Goal: Information Seeking & Learning: Learn about a topic

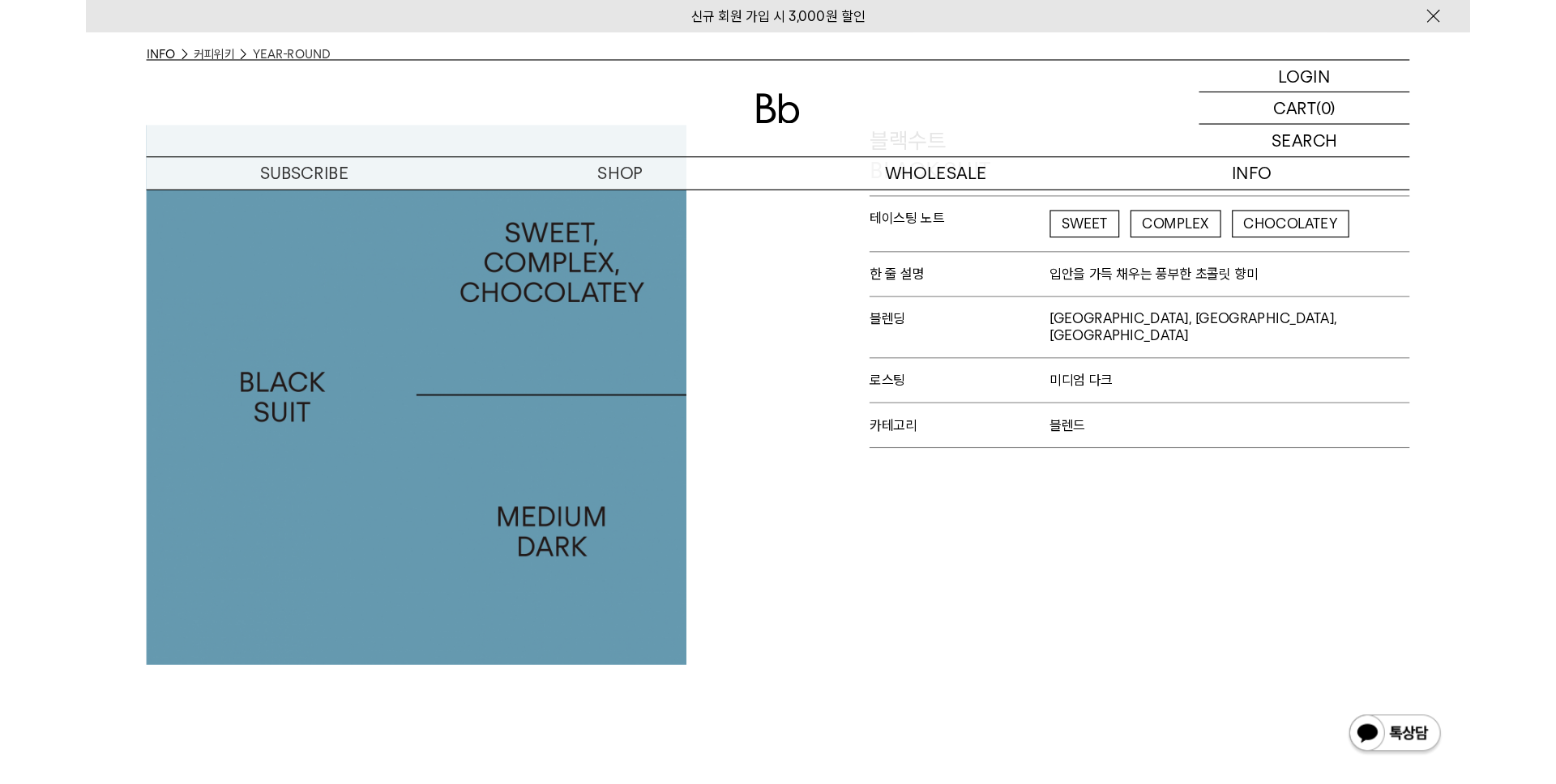
scroll to position [12, 0]
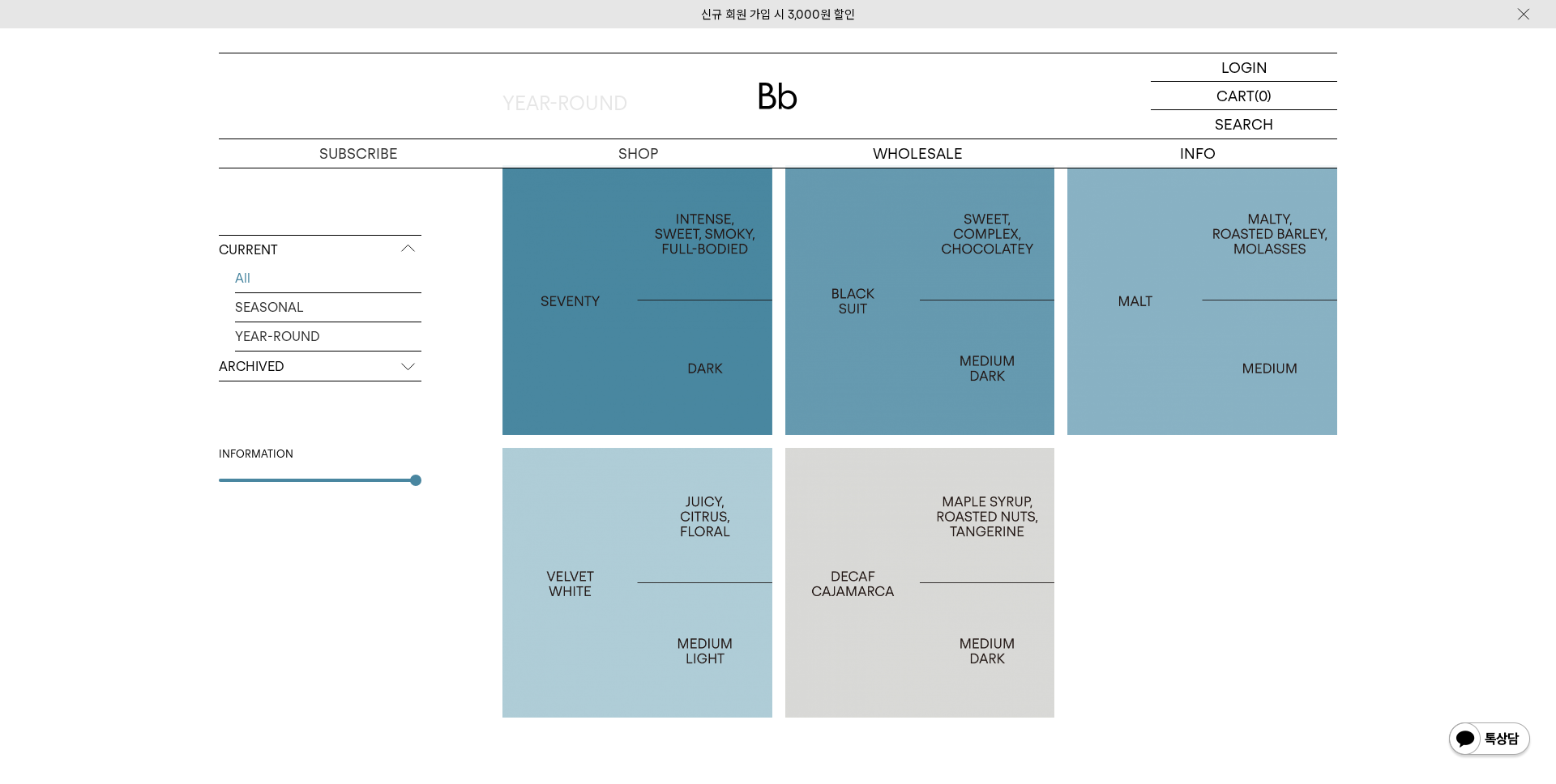
scroll to position [1113, 0]
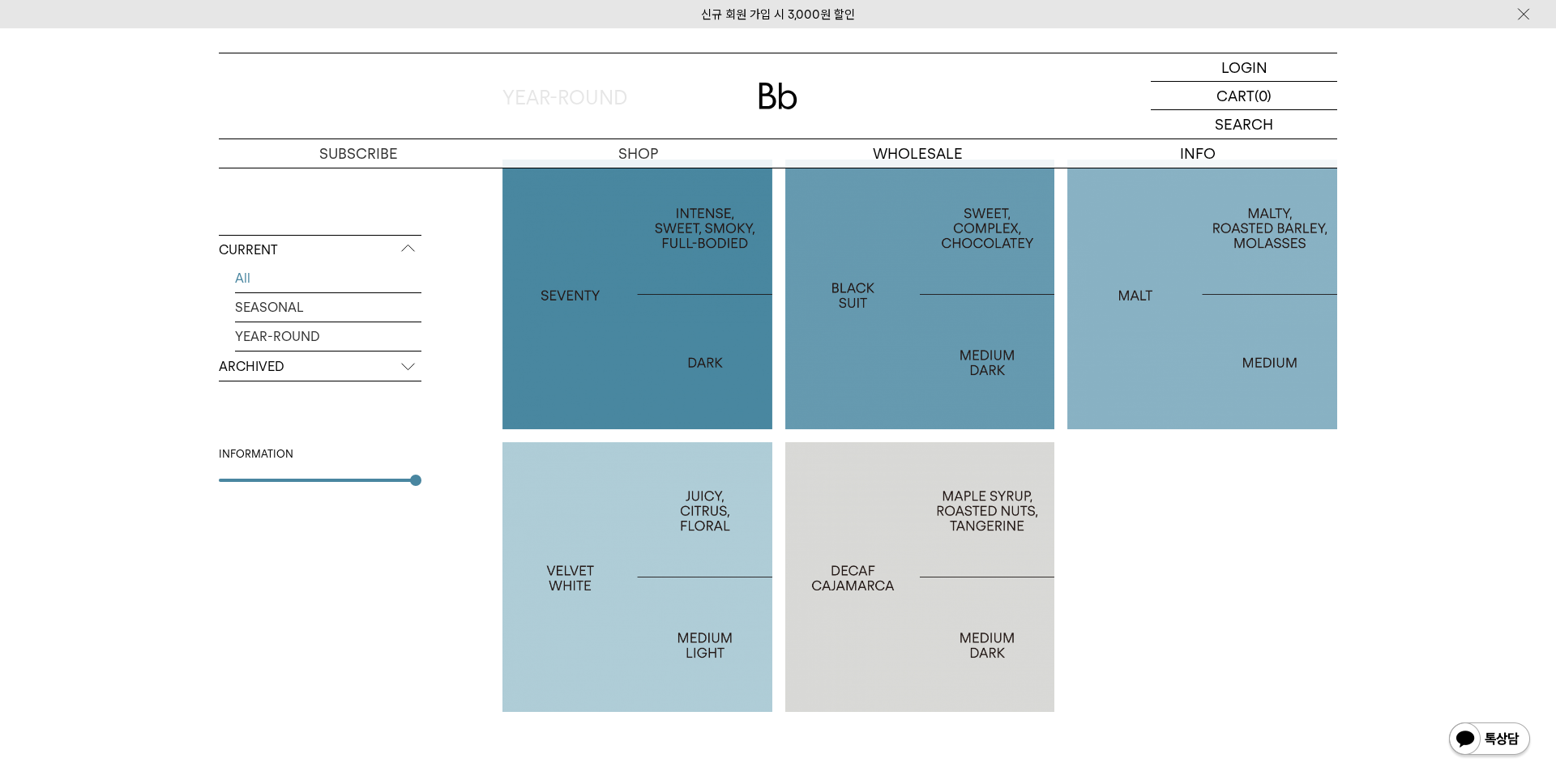
click at [1178, 325] on div at bounding box center [1202, 294] width 270 height 270
